Goal: Task Accomplishment & Management: Manage account settings

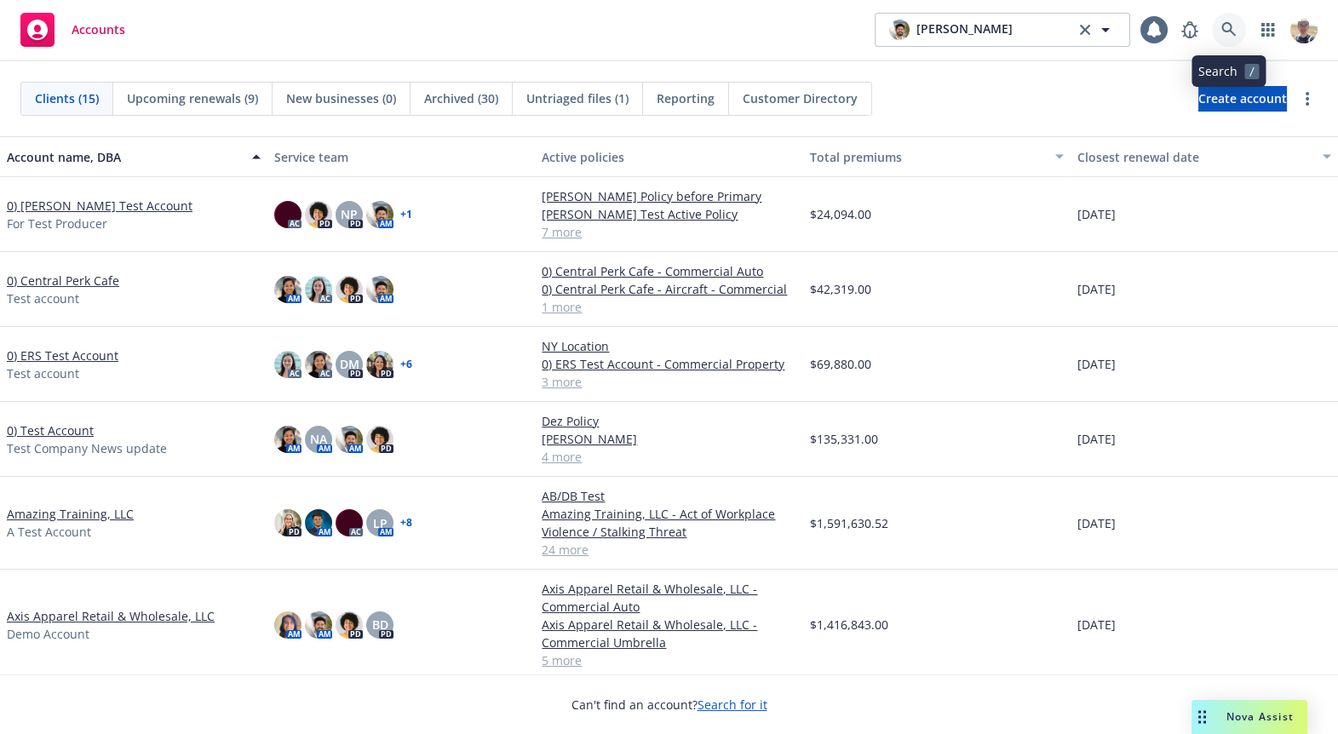
click at [1226, 30] on icon at bounding box center [1228, 29] width 15 height 15
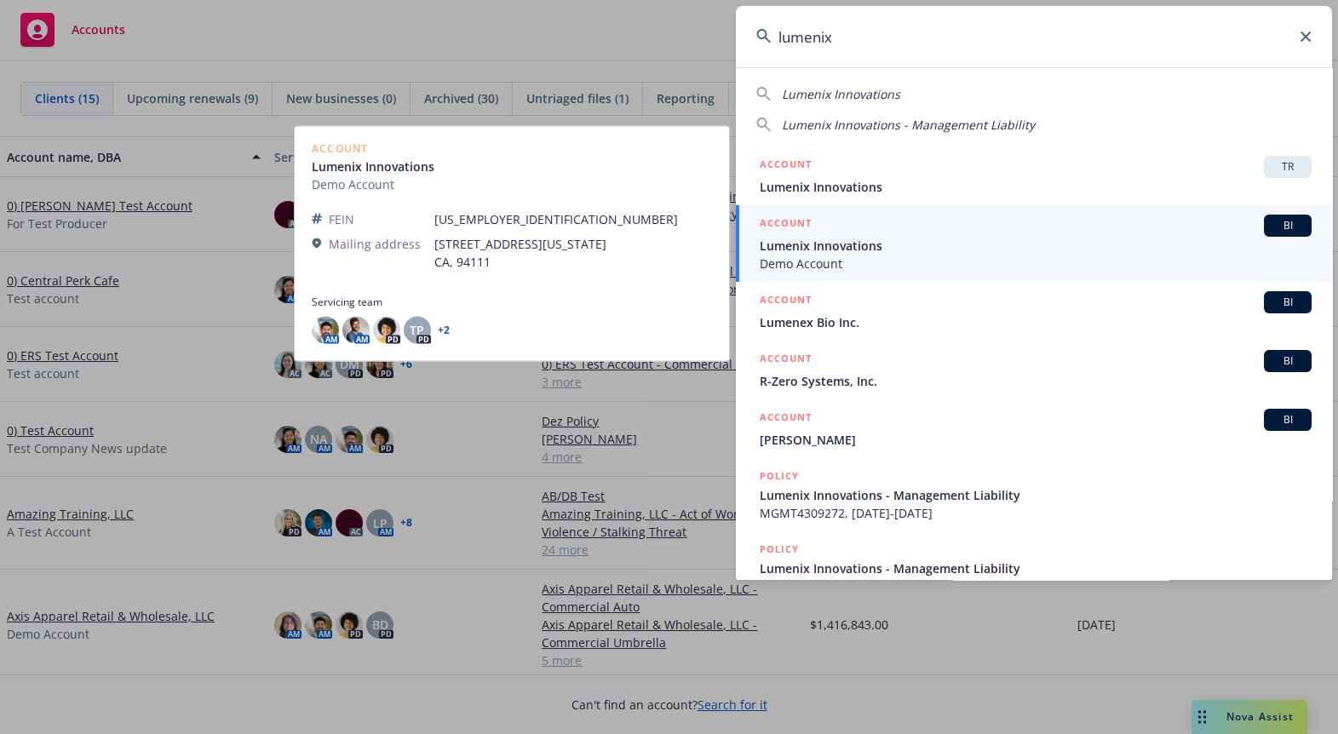
type input "lumenix"
click at [975, 245] on span "Lumenix Innovations" at bounding box center [1036, 246] width 552 height 18
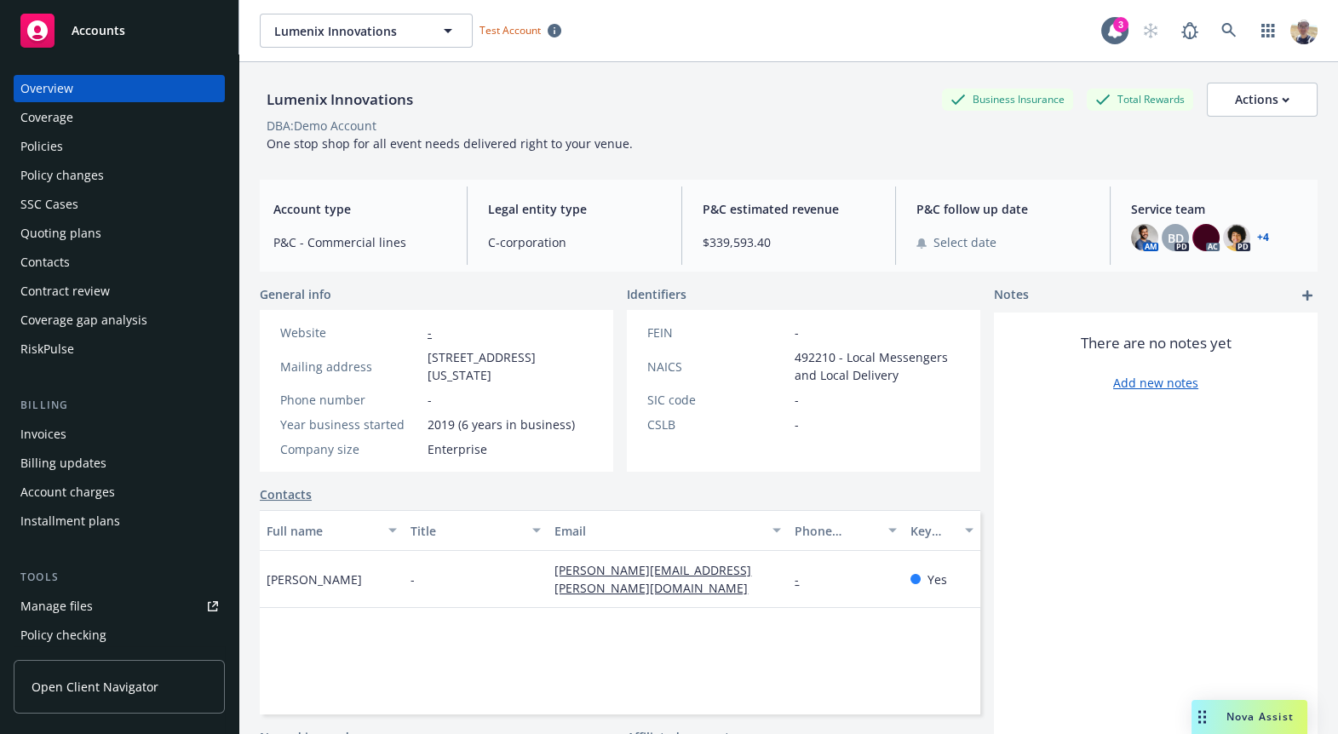
click at [96, 693] on span "Open Client Navigator" at bounding box center [95, 687] width 127 height 18
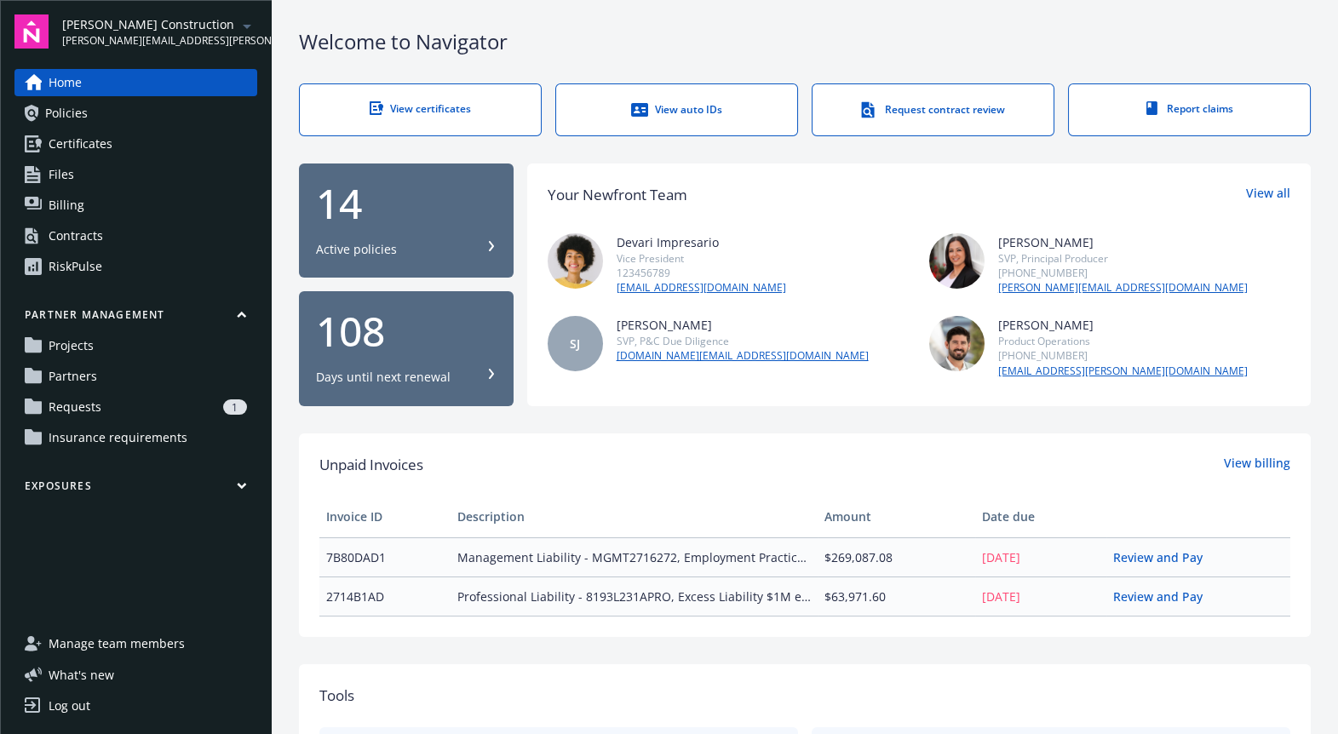
click at [80, 702] on div "Log out" at bounding box center [70, 705] width 42 height 27
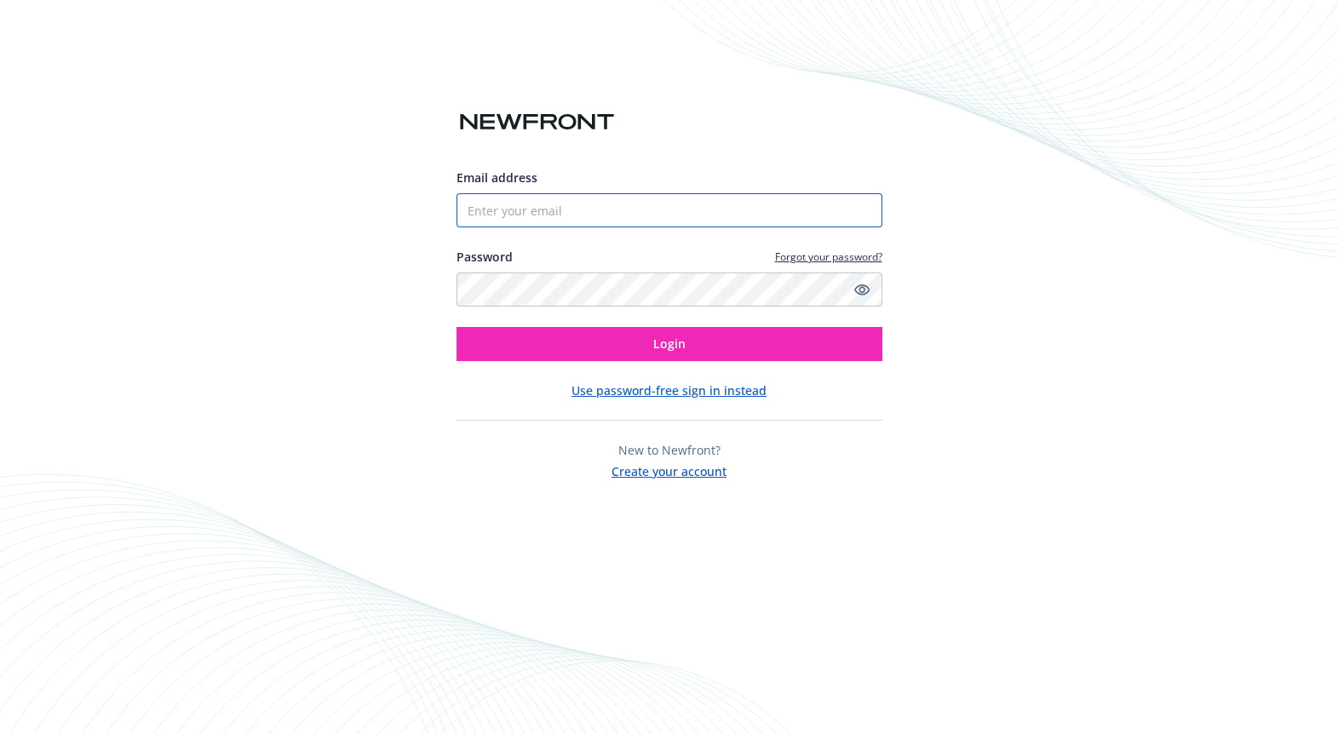
type input "[EMAIL_ADDRESS][DOMAIN_NAME]"
click at [514, 222] on input "[EMAIL_ADDRESS][DOMAIN_NAME]" at bounding box center [670, 210] width 426 height 34
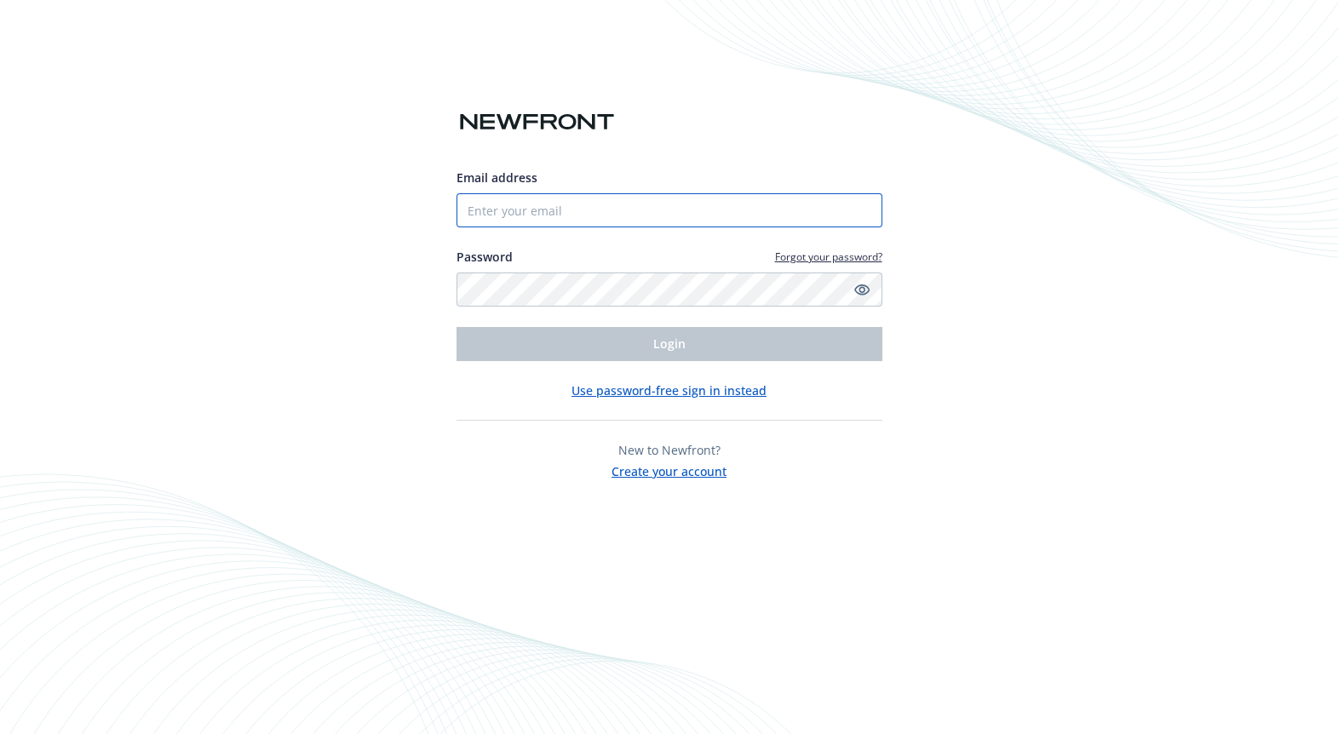
type input "a"
type input "[EMAIL_ADDRESS][DOMAIN_NAME]"
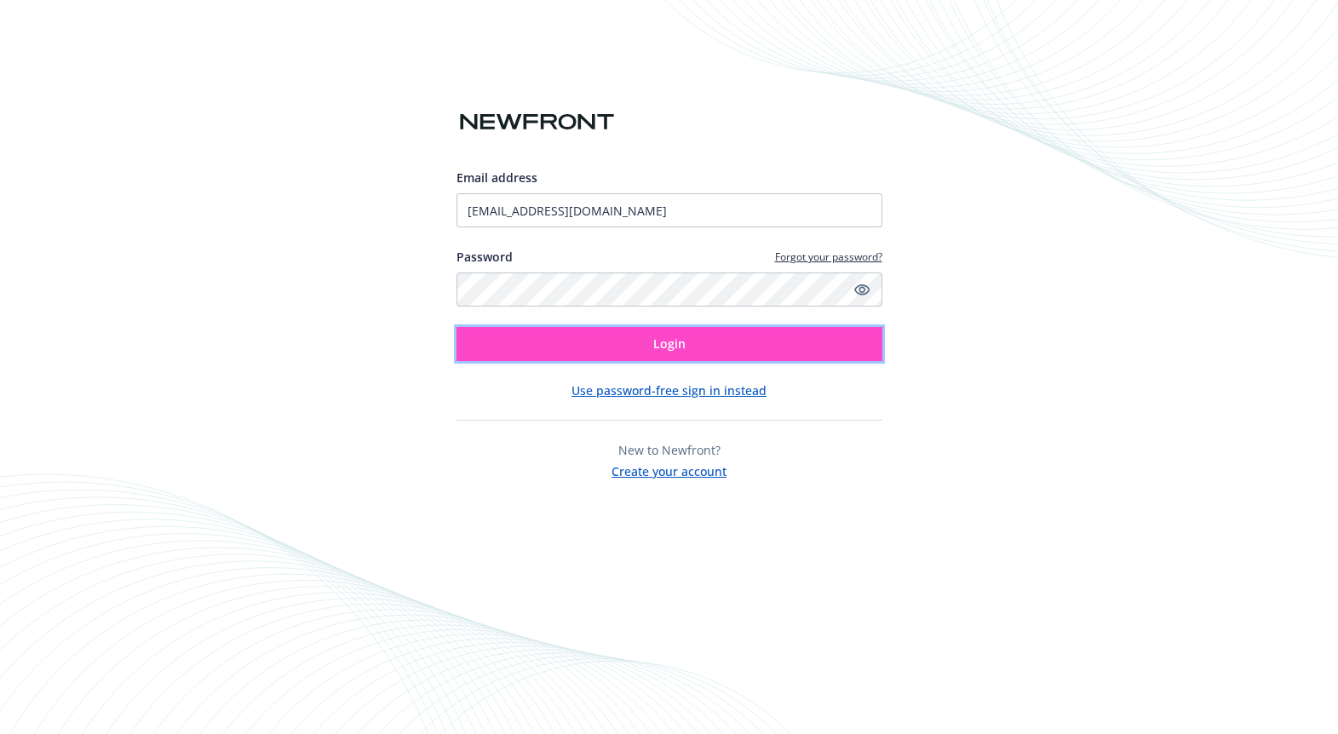
click at [598, 341] on button "Login" at bounding box center [670, 344] width 426 height 34
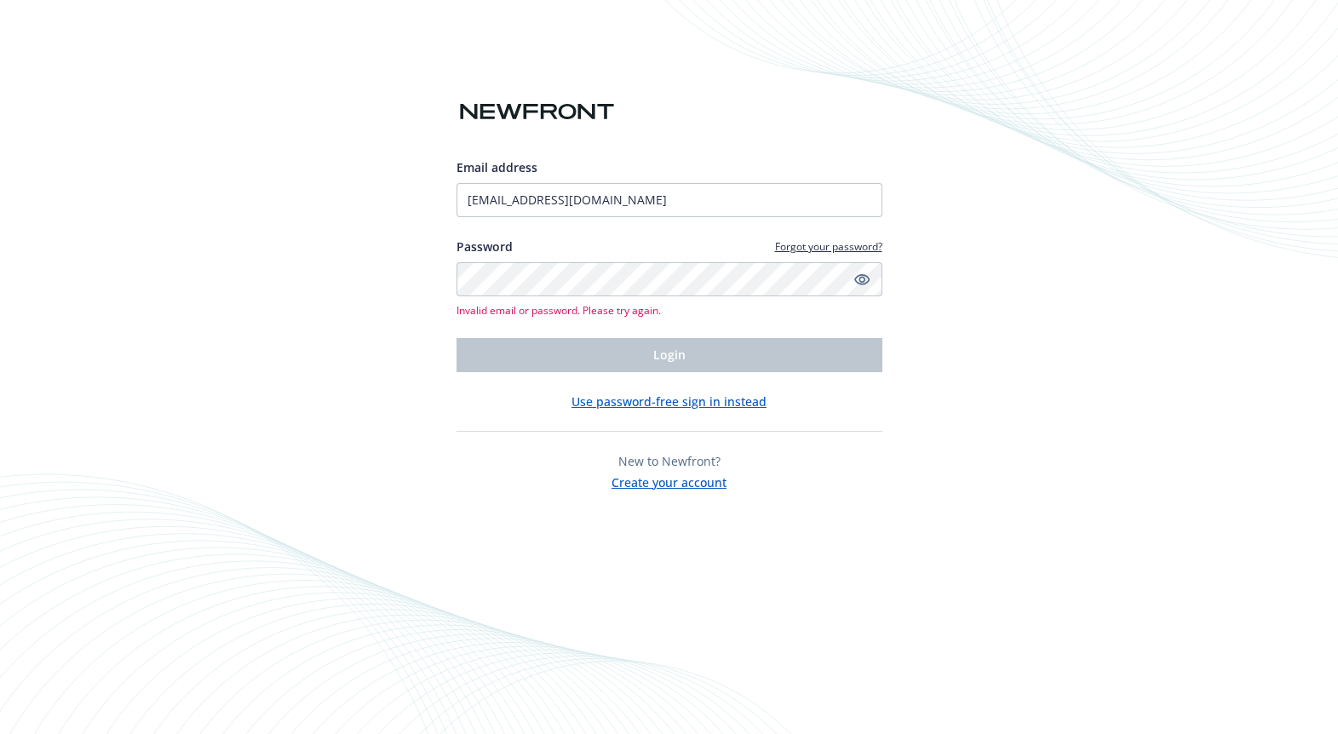
click at [1128, 167] on div "Email address [EMAIL_ADDRESS][DOMAIN_NAME] Password Forgot your password? Inval…" at bounding box center [669, 367] width 1338 height 734
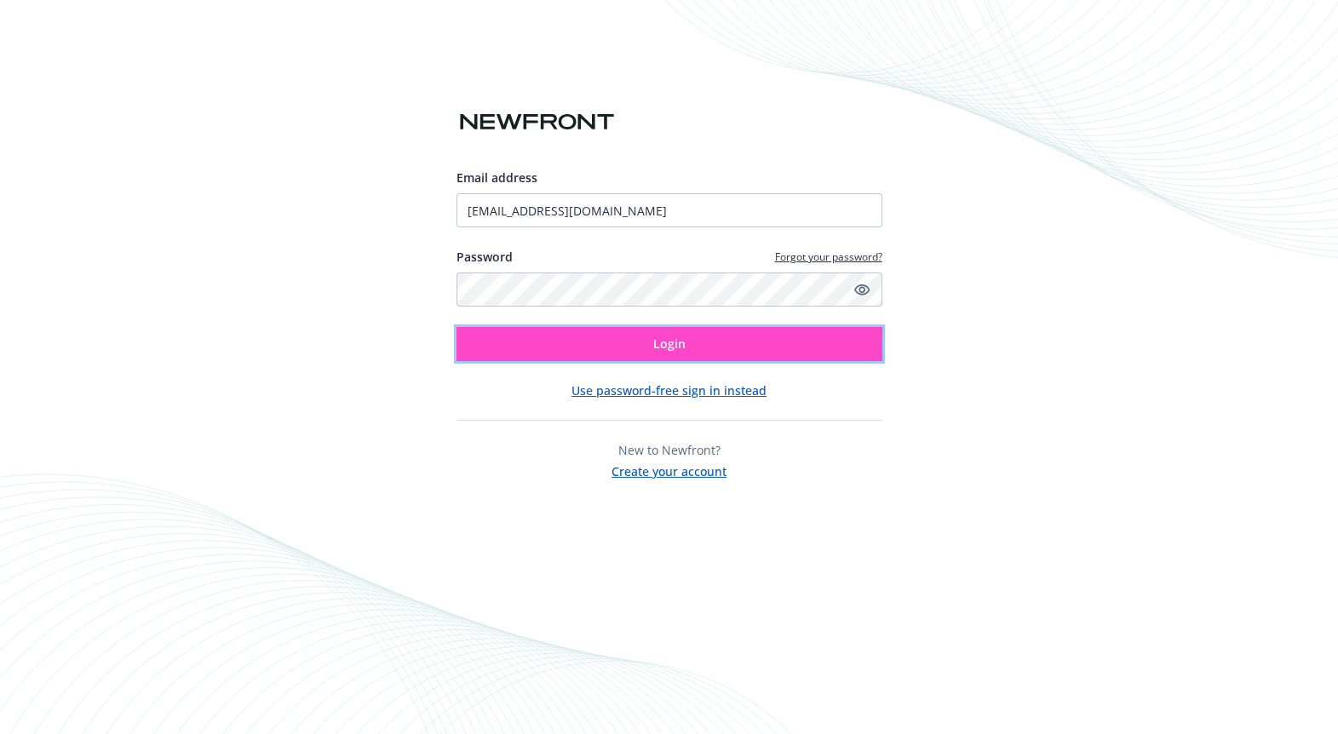
click at [589, 354] on button "Login" at bounding box center [670, 344] width 426 height 34
